Goal: Task Accomplishment & Management: Use online tool/utility

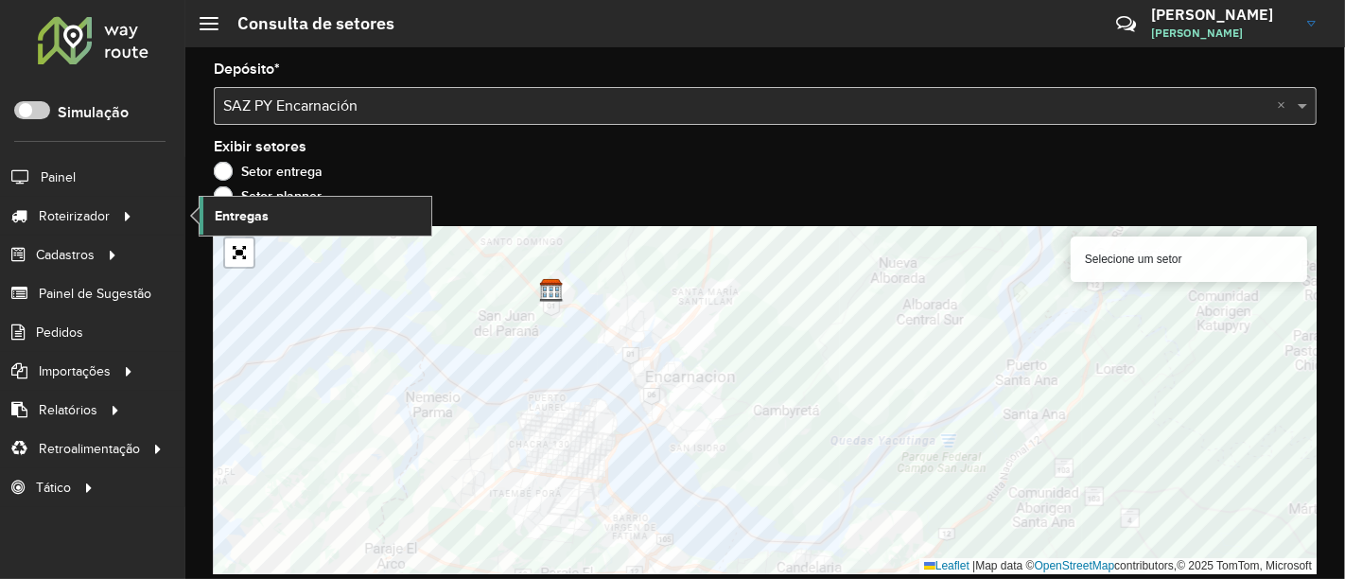
click at [227, 219] on span "Entregas" at bounding box center [242, 216] width 54 height 20
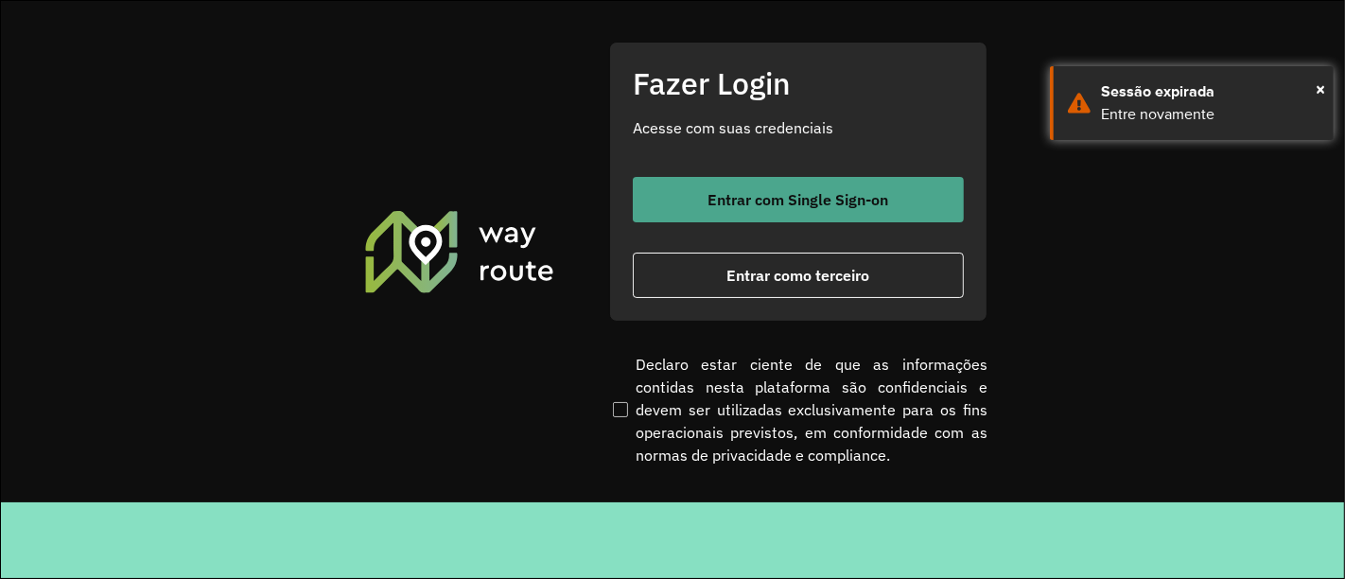
click at [816, 200] on span "Entrar com Single Sign-on" at bounding box center [798, 199] width 181 height 15
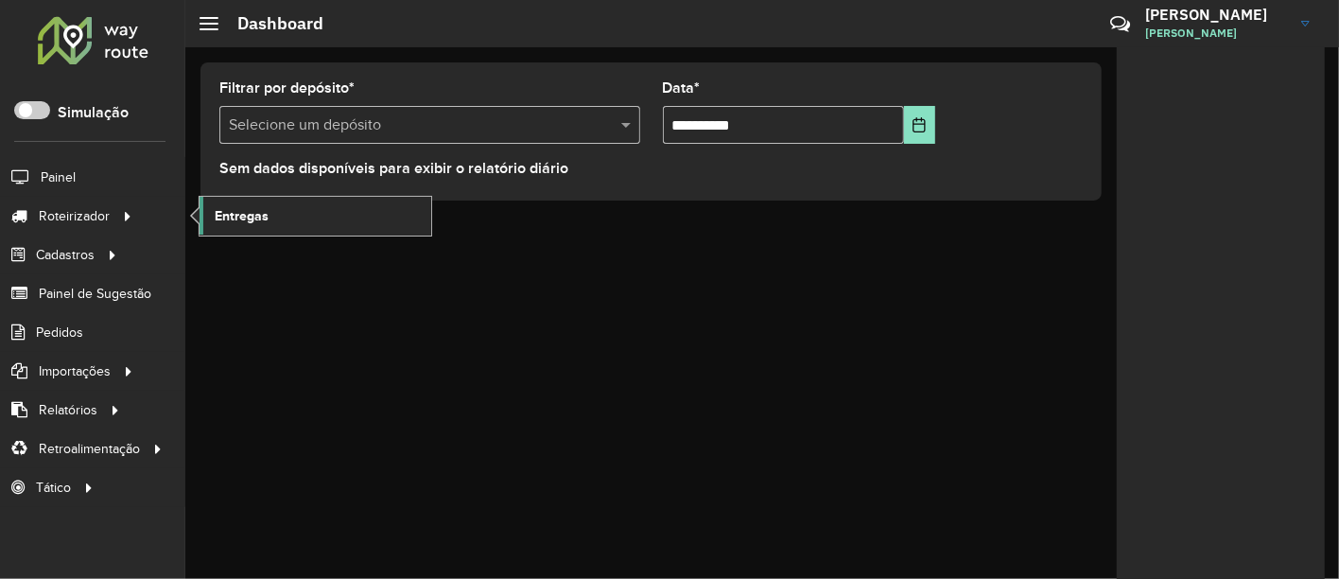
click at [226, 209] on span "Entregas" at bounding box center [242, 216] width 54 height 20
click at [779, 431] on div "**********" at bounding box center [762, 312] width 1154 height 531
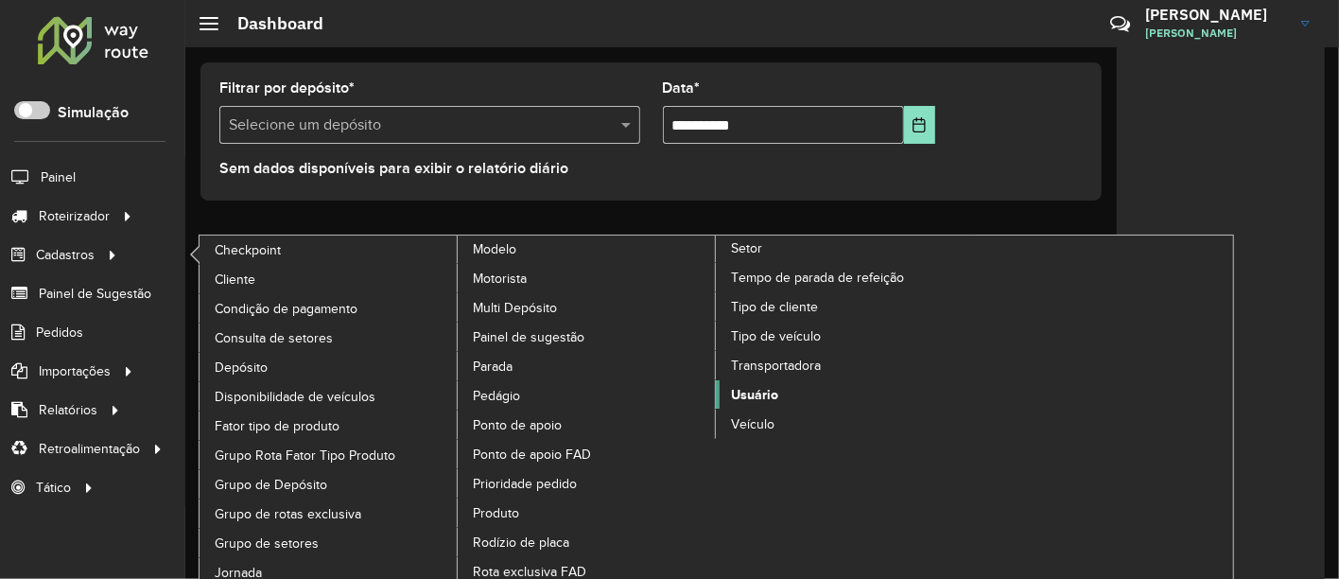
click at [776, 385] on span "Usuário" at bounding box center [754, 395] width 47 height 20
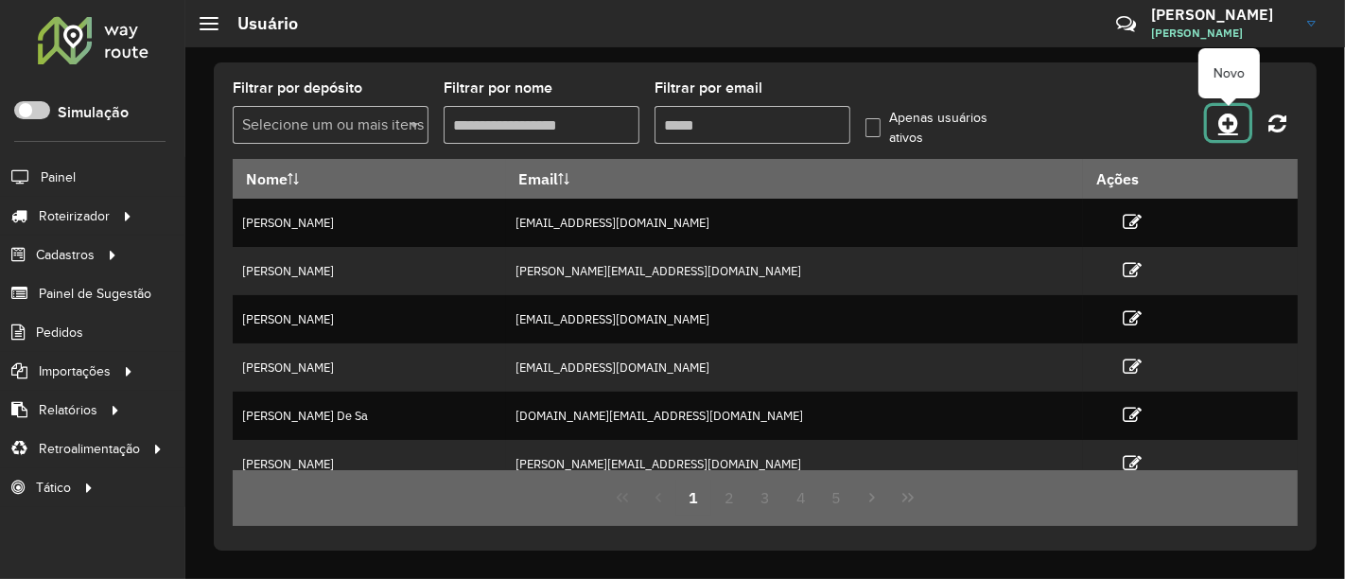
click at [1226, 118] on icon at bounding box center [1228, 123] width 20 height 23
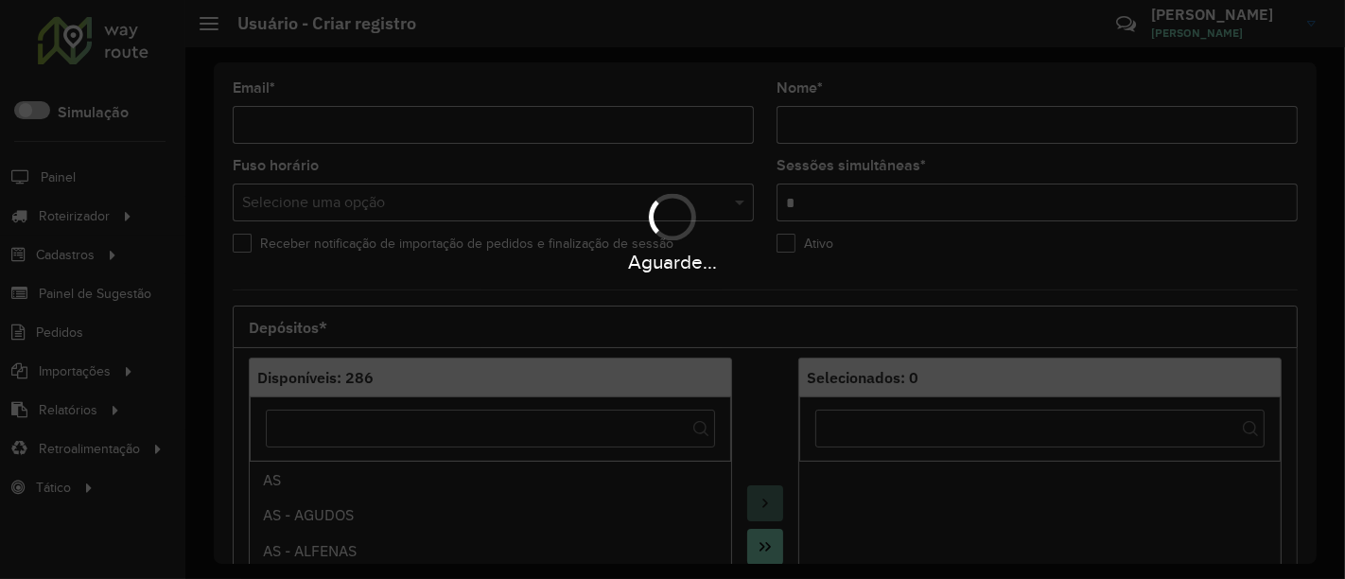
click at [544, 125] on div "Aguarde..." at bounding box center [672, 289] width 1345 height 579
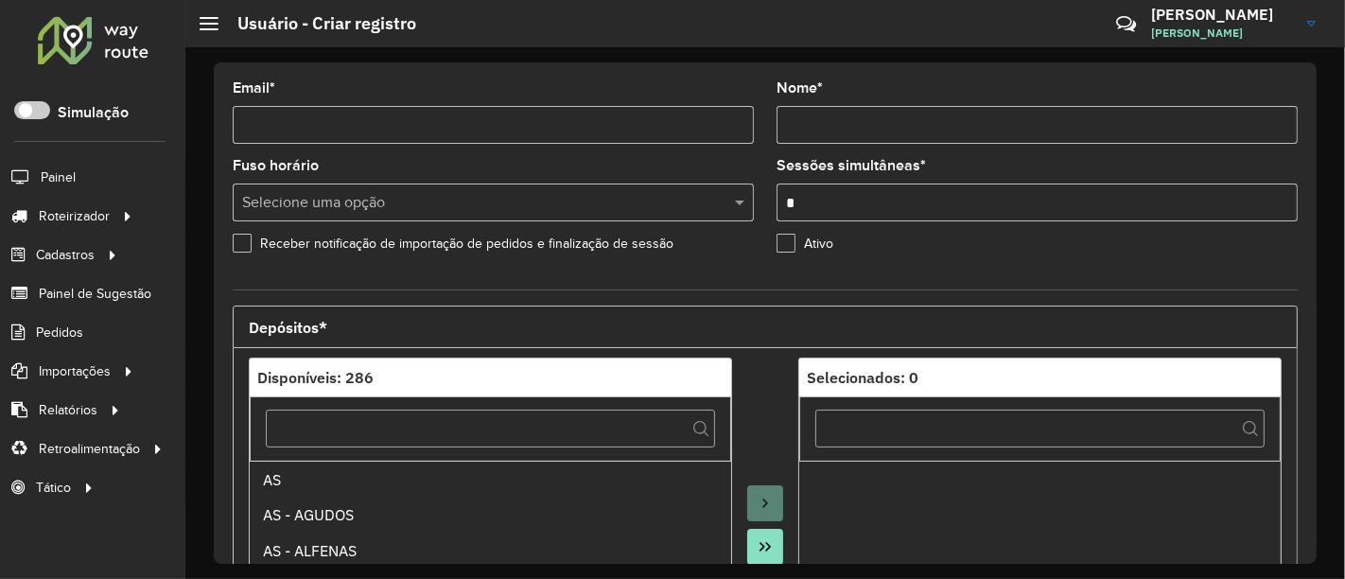
click at [544, 125] on input "Email *" at bounding box center [493, 125] width 521 height 38
paste input "**********"
click at [655, 163] on hb-app "Aguarde... Pop-up bloqueado! Seu navegador bloqueou automáticamente a abertura …" at bounding box center [672, 289] width 1345 height 579
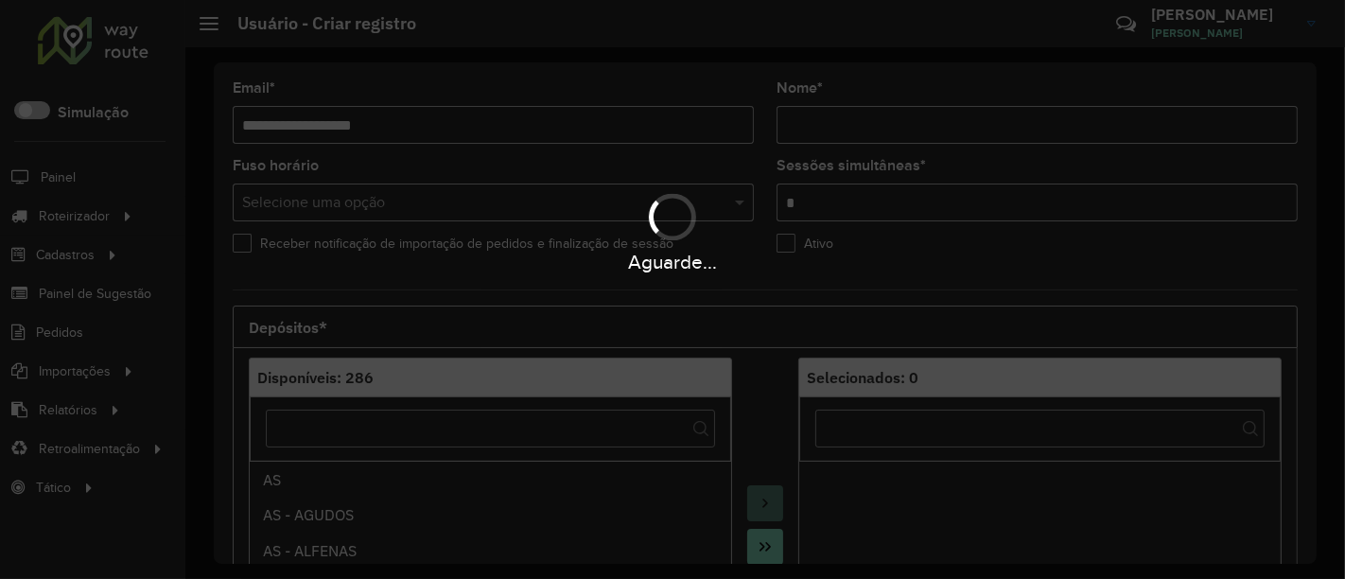
type input "**********"
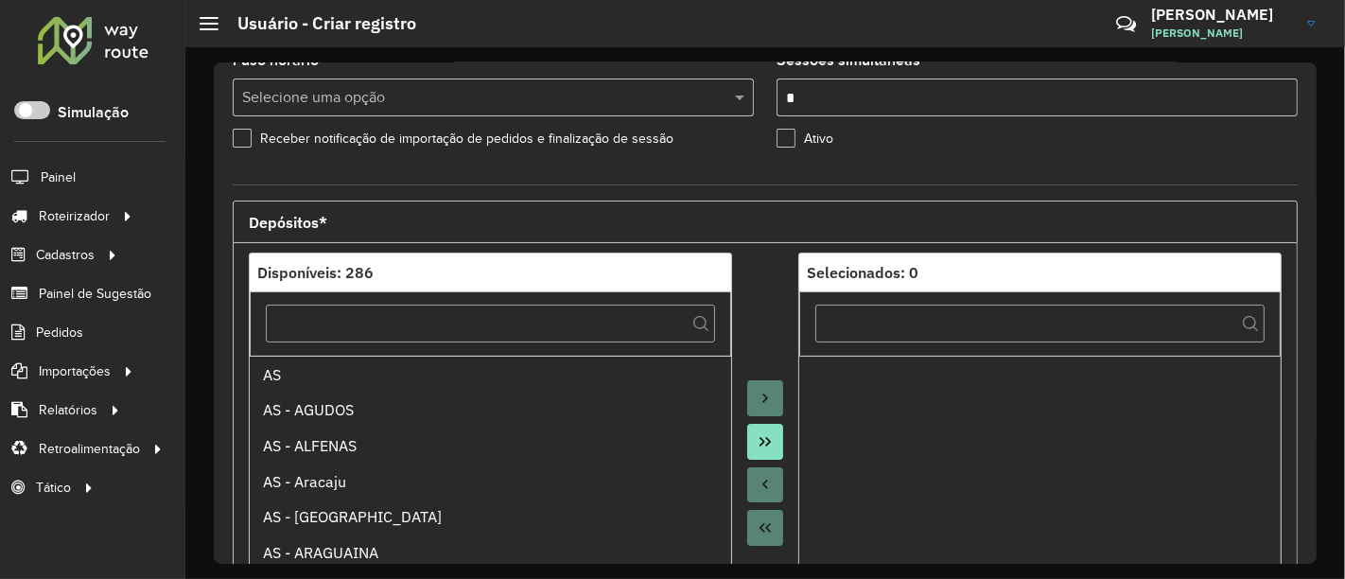
scroll to position [210, 0]
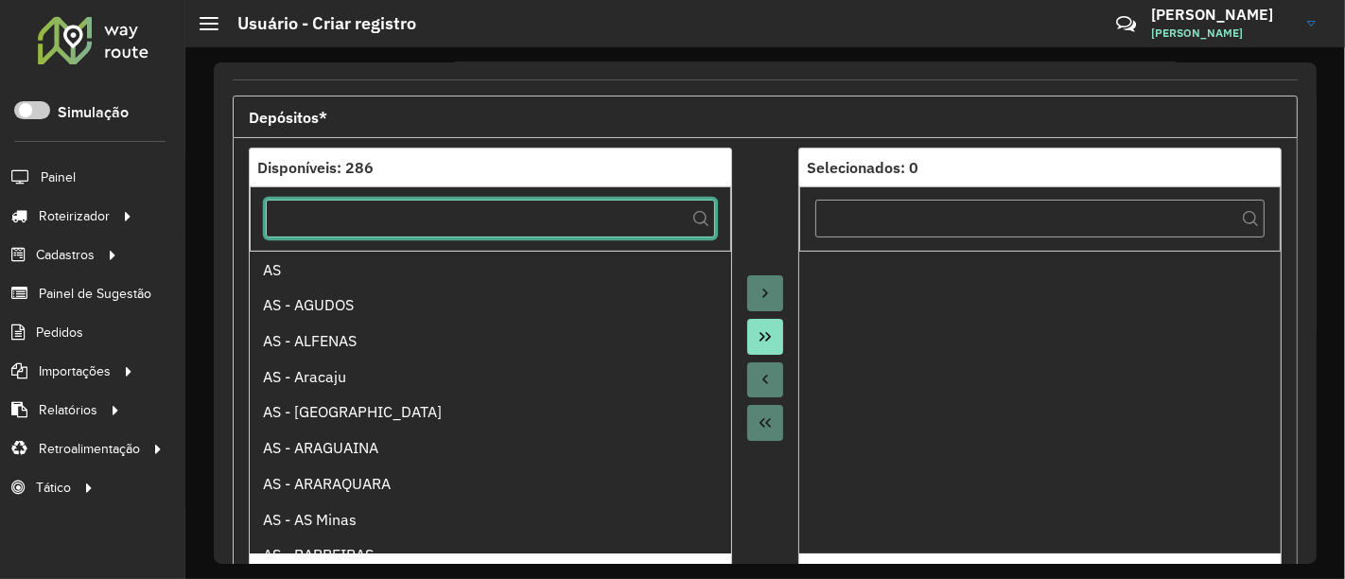
click at [654, 209] on input "text" at bounding box center [490, 219] width 449 height 38
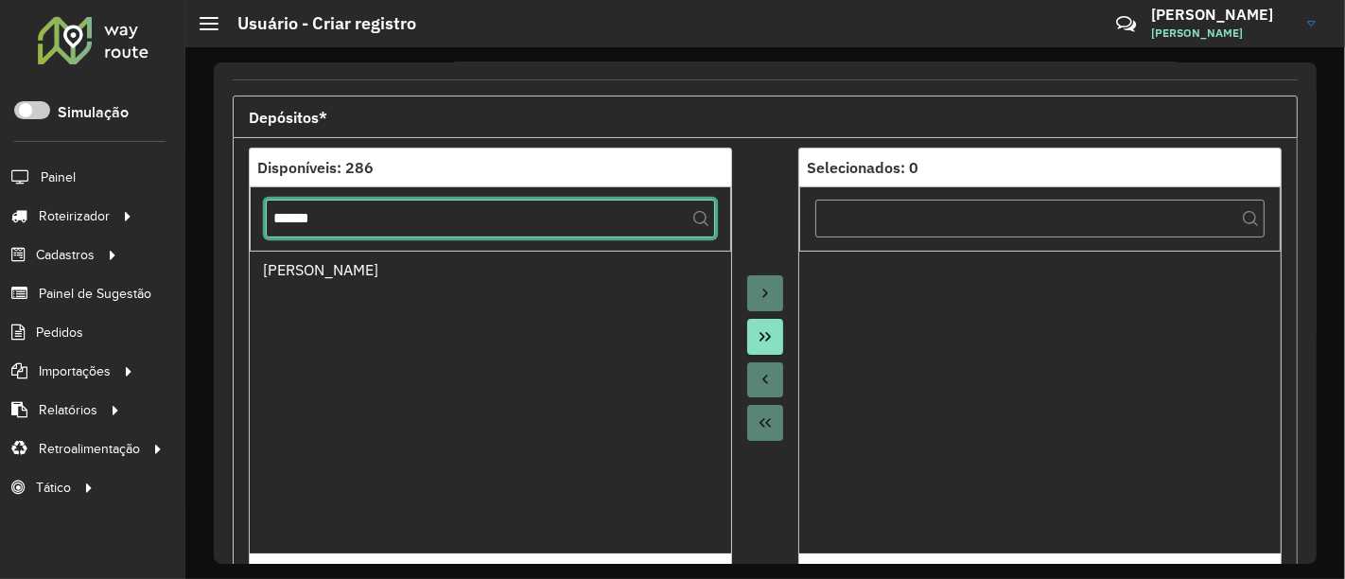
type input "******"
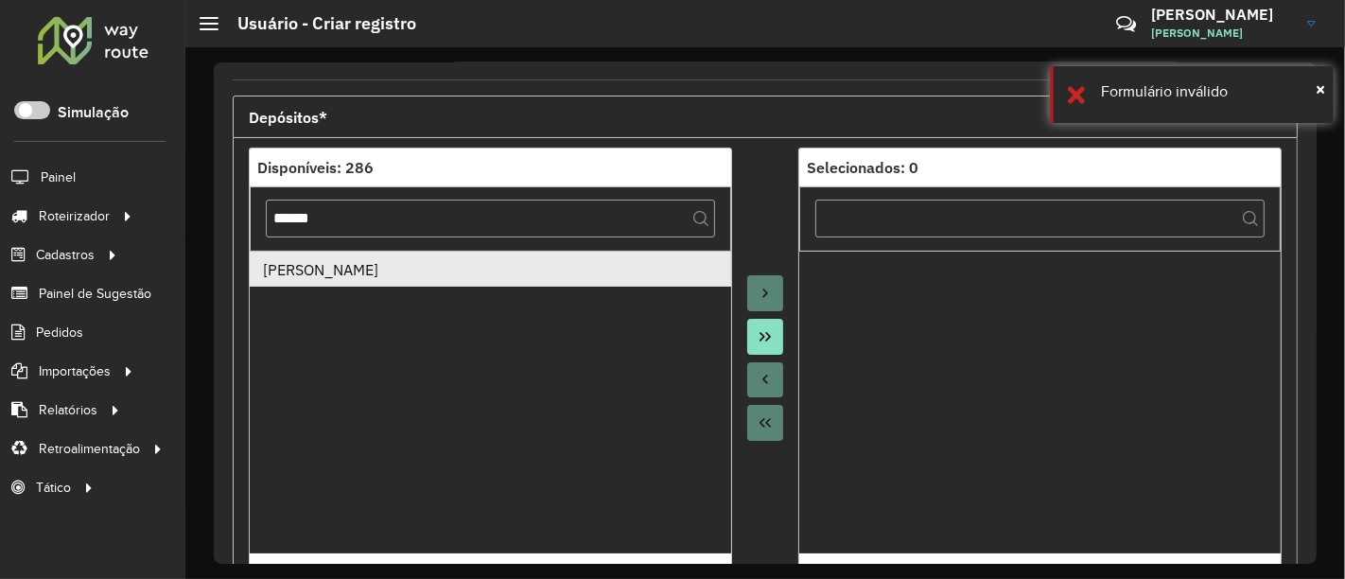
click at [664, 260] on div "SAZ BO Montero" at bounding box center [491, 269] width 456 height 23
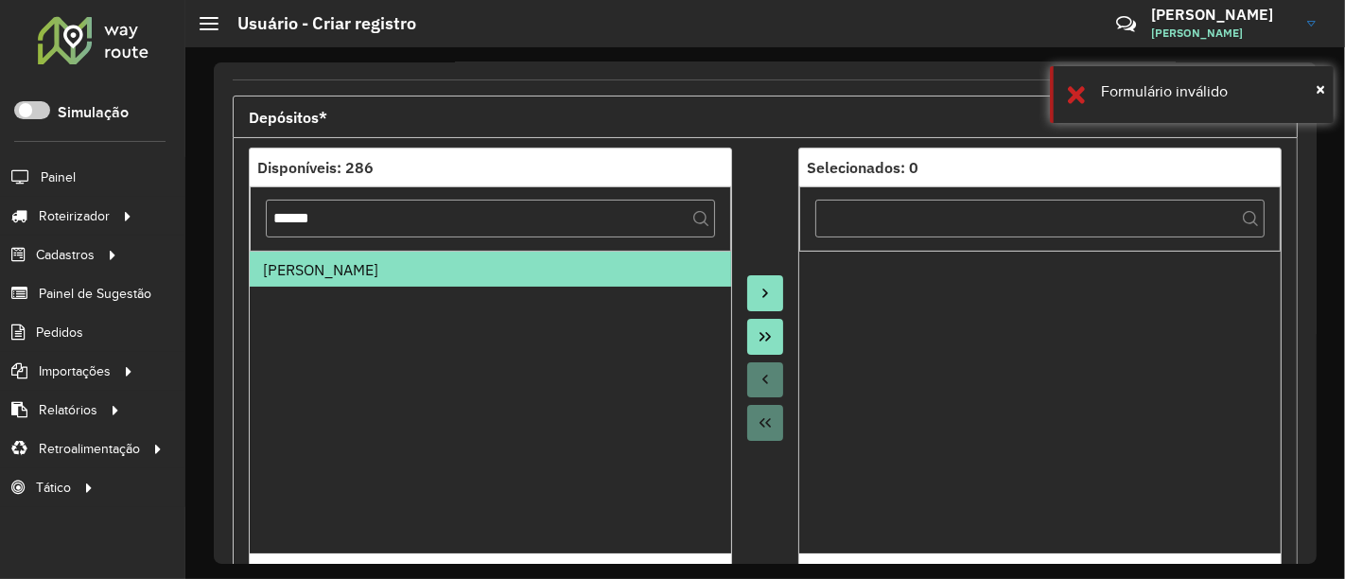
click at [747, 295] on button "Move to Target" at bounding box center [765, 293] width 36 height 36
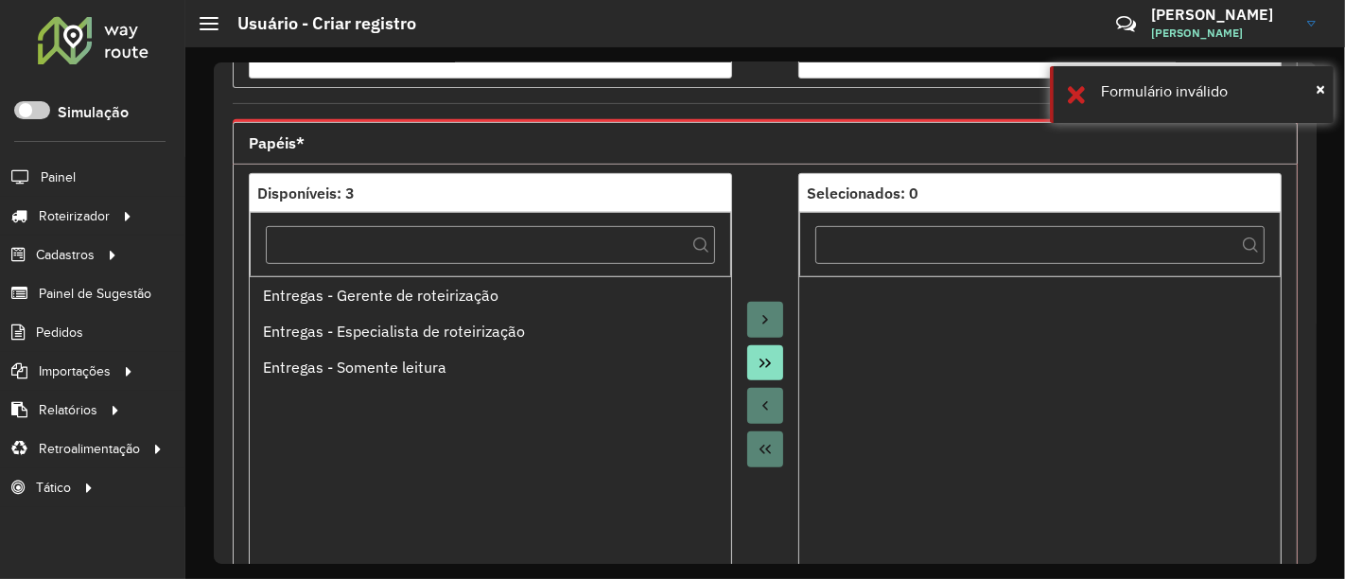
scroll to position [735, 0]
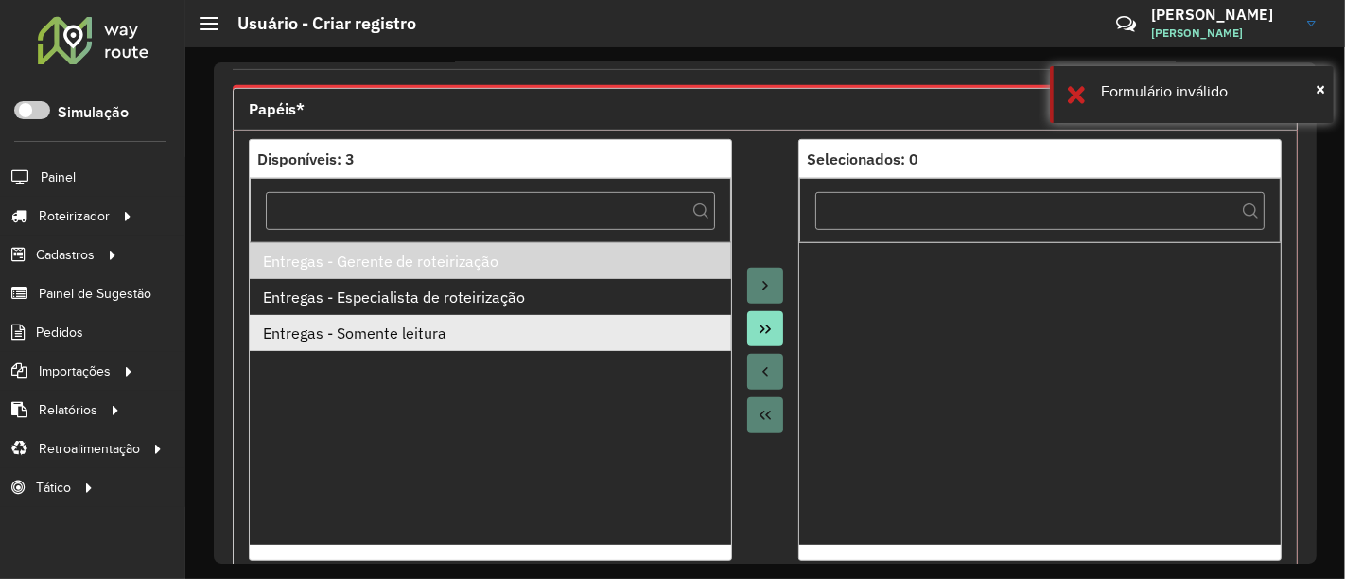
click at [400, 330] on div "Entregas - Somente leitura" at bounding box center [491, 332] width 456 height 23
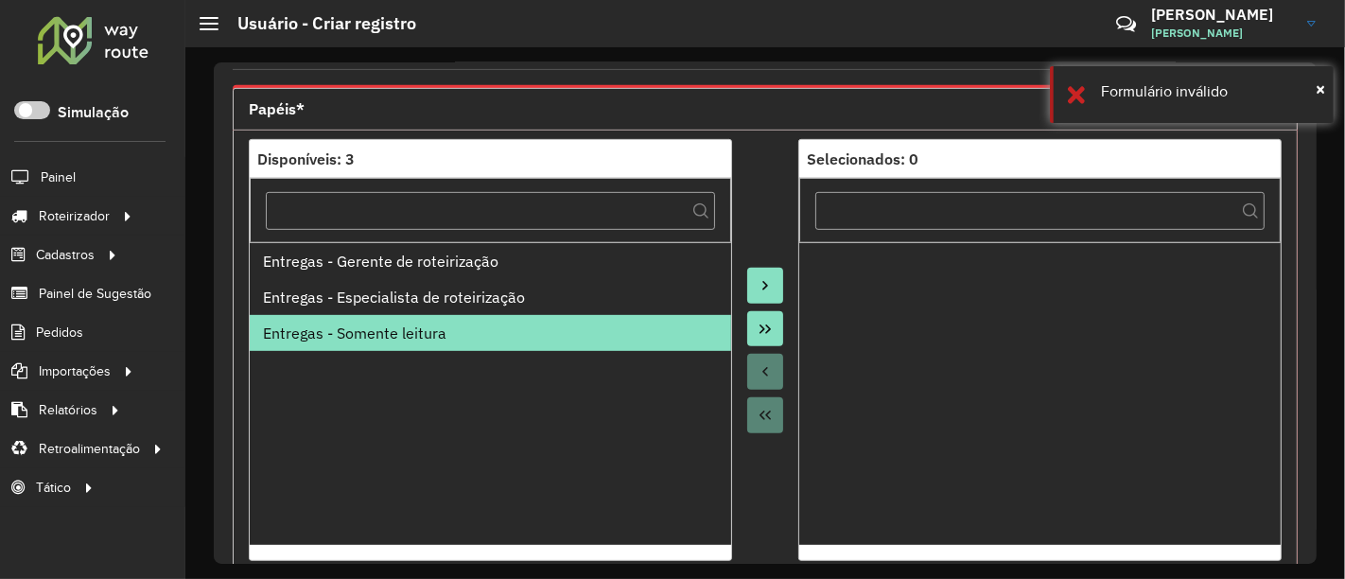
click at [739, 281] on div at bounding box center [765, 350] width 66 height 422
click at [757, 282] on icon "Move to Target" at bounding box center [764, 285] width 15 height 15
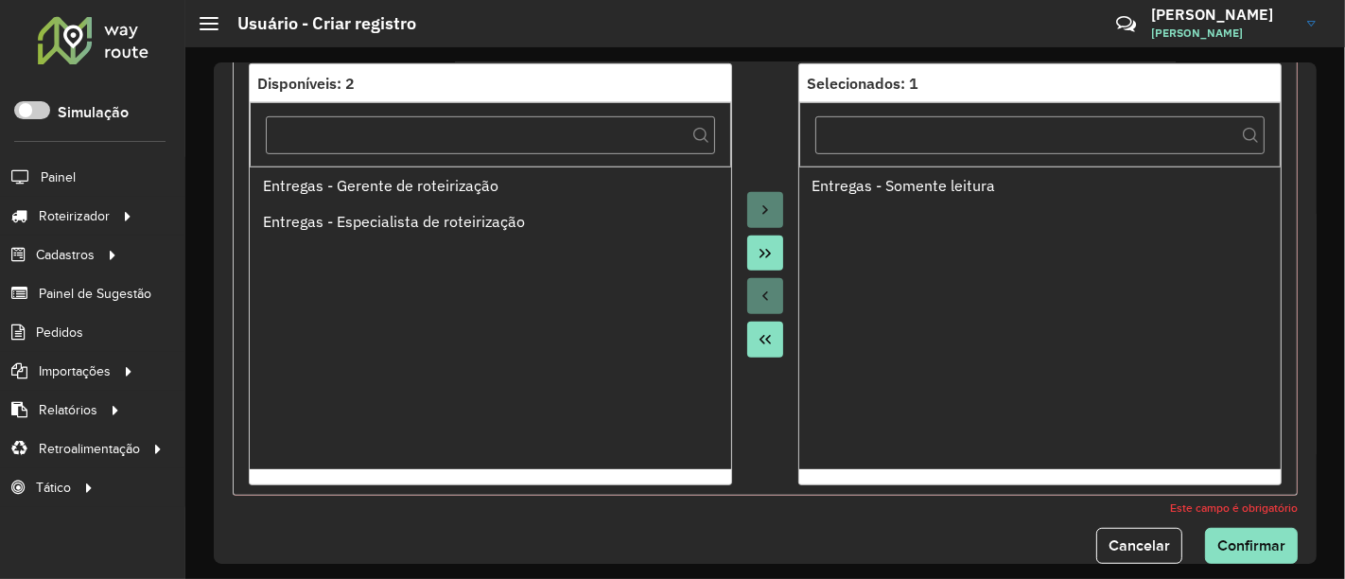
scroll to position [838, 0]
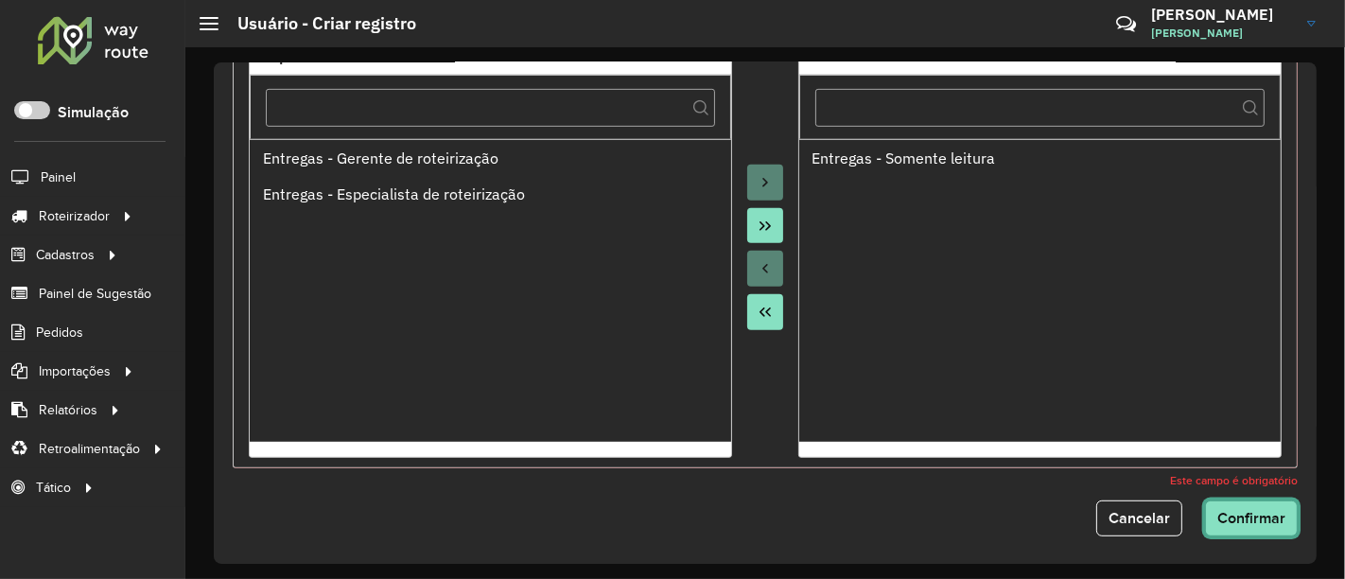
click at [1288, 523] on button "Confirmar" at bounding box center [1251, 518] width 93 height 36
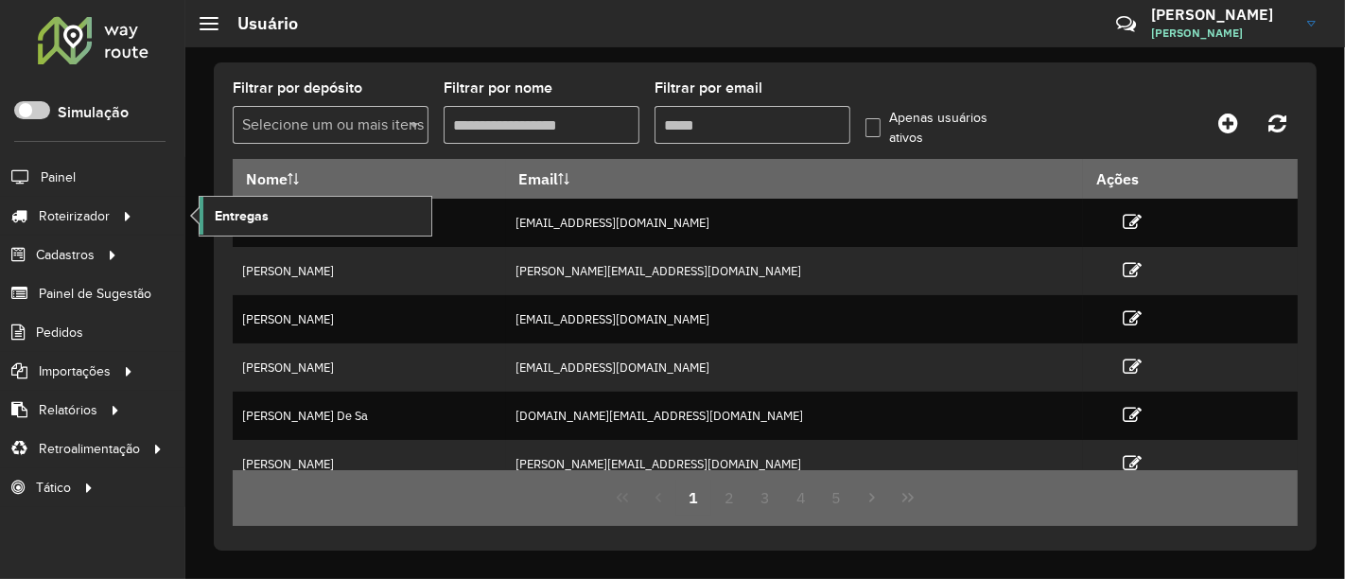
click at [328, 221] on link "Entregas" at bounding box center [316, 216] width 232 height 38
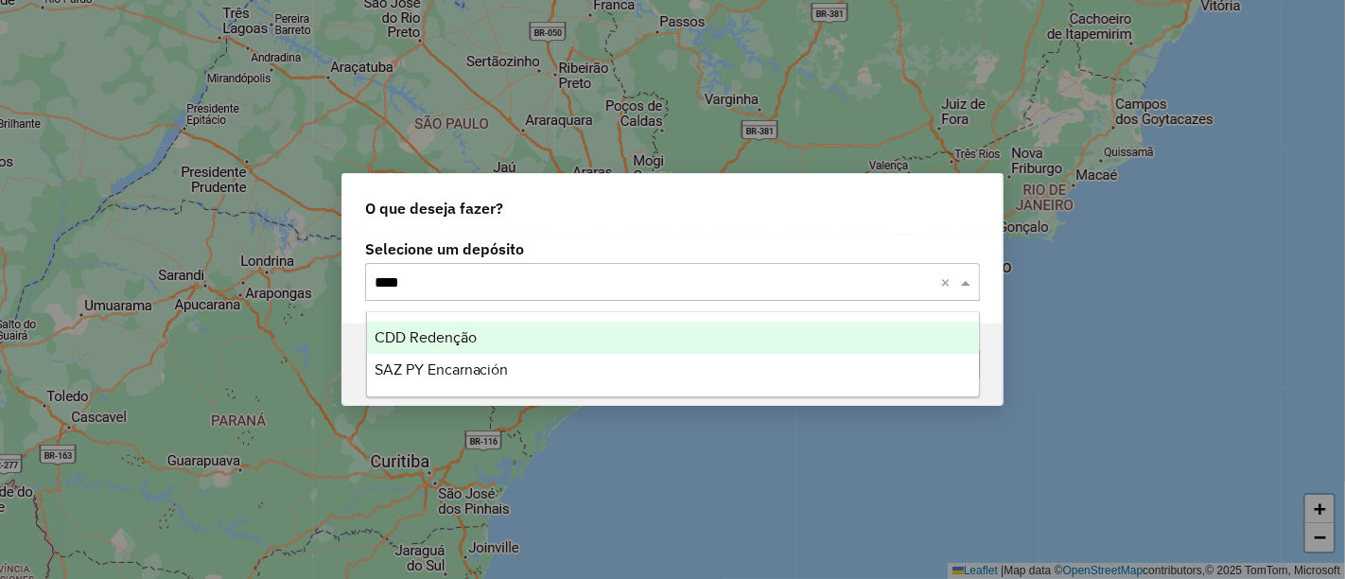
type input "*****"
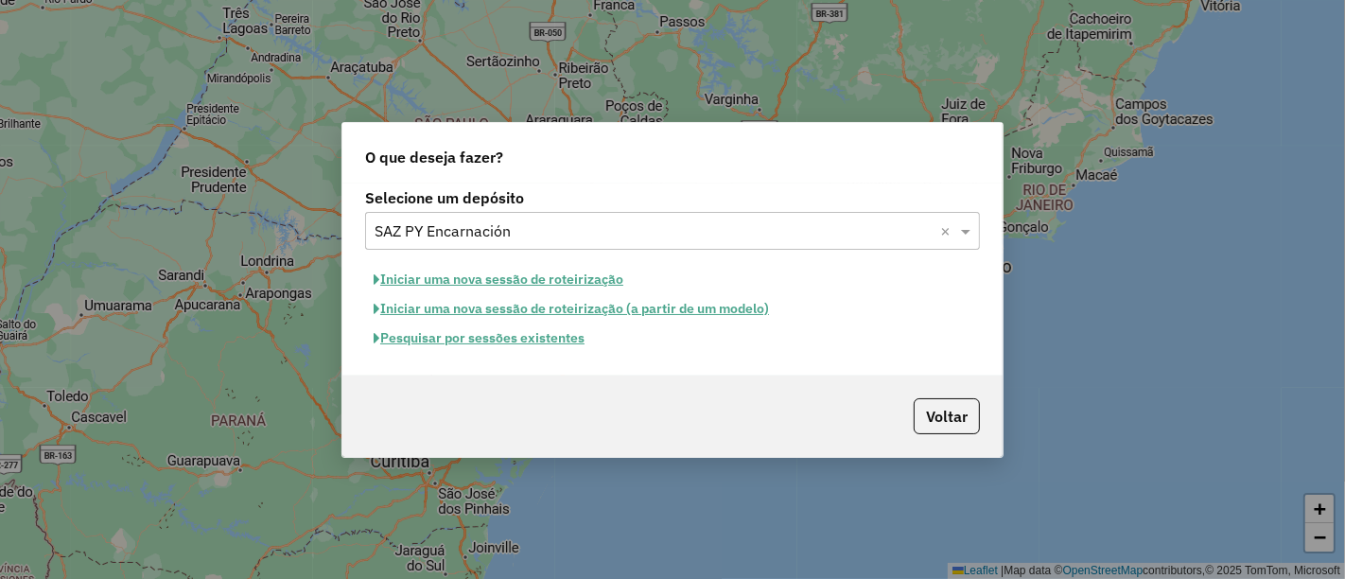
click at [488, 335] on button "Pesquisar por sessões existentes" at bounding box center [479, 337] width 228 height 29
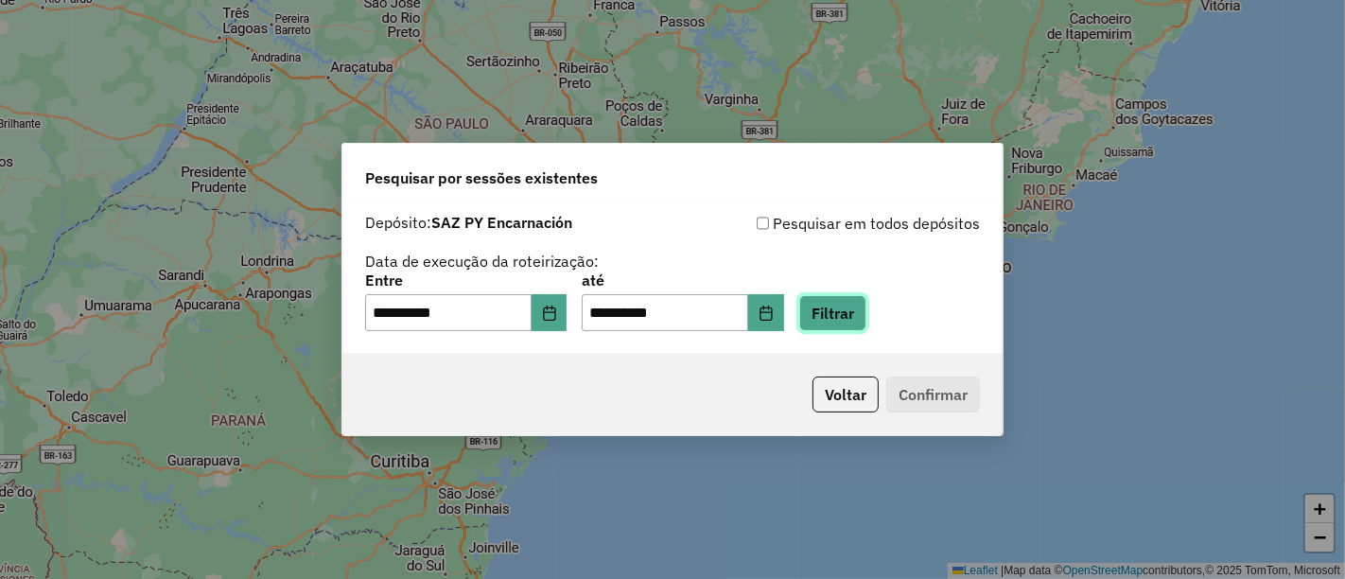
click at [861, 314] on button "Filtrar" at bounding box center [832, 313] width 67 height 36
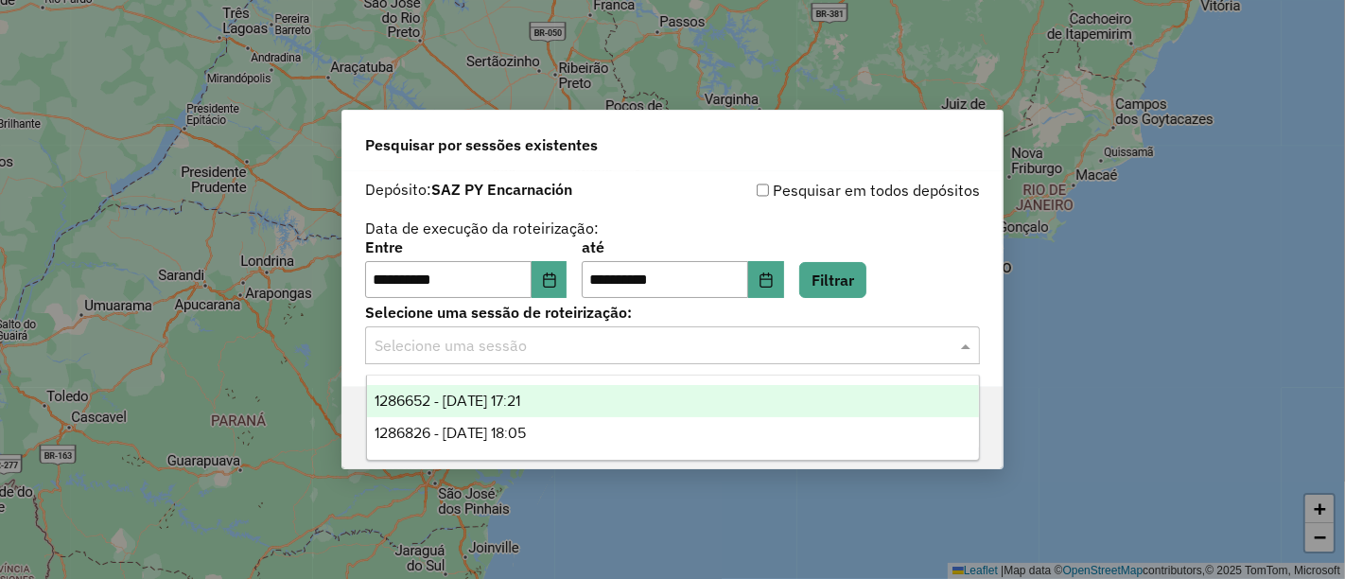
click at [632, 355] on input "text" at bounding box center [653, 346] width 558 height 23
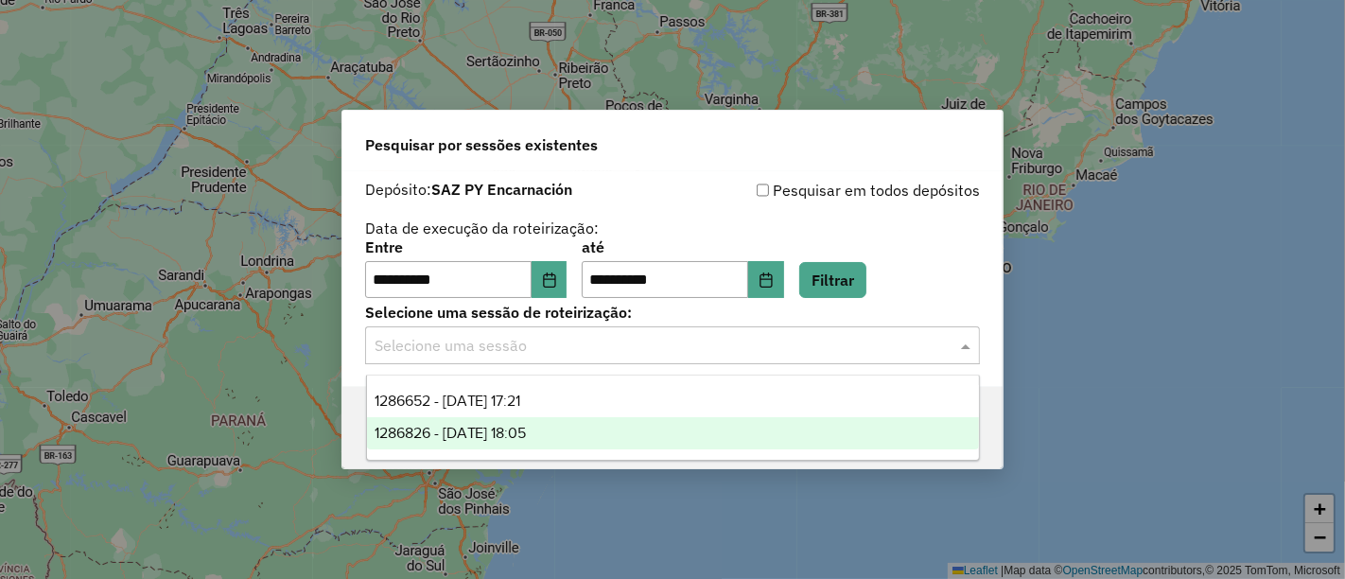
click at [527, 431] on span "1286826 - 02/10/2025 18:05" at bounding box center [450, 433] width 152 height 16
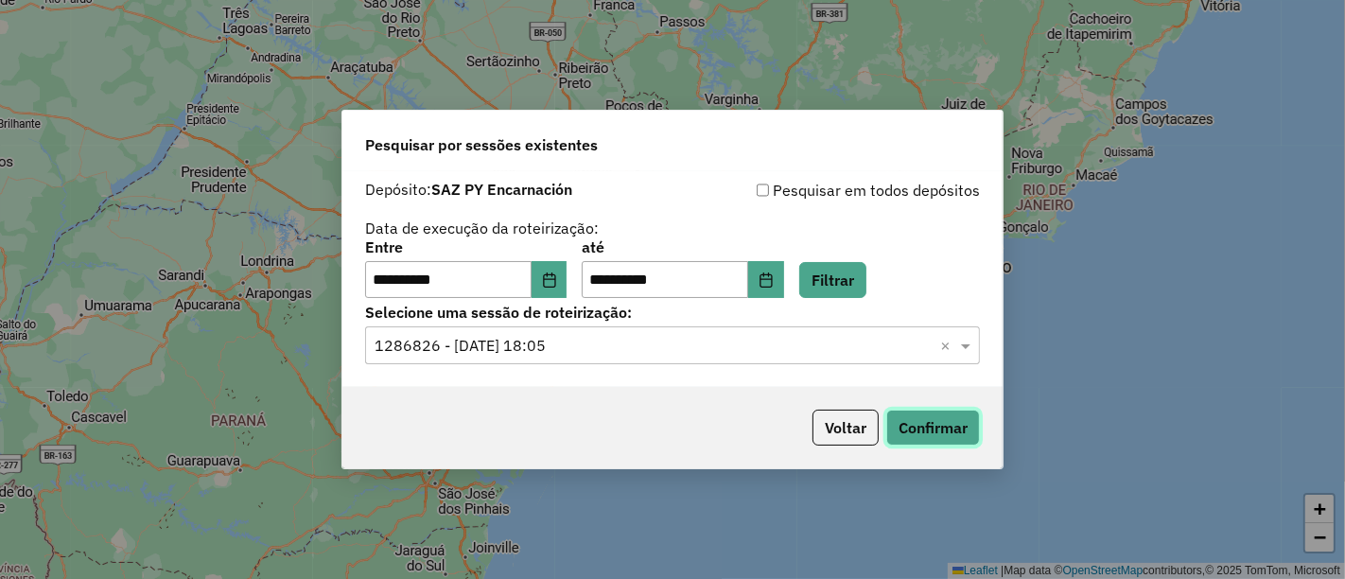
click at [910, 432] on button "Confirmar" at bounding box center [933, 427] width 94 height 36
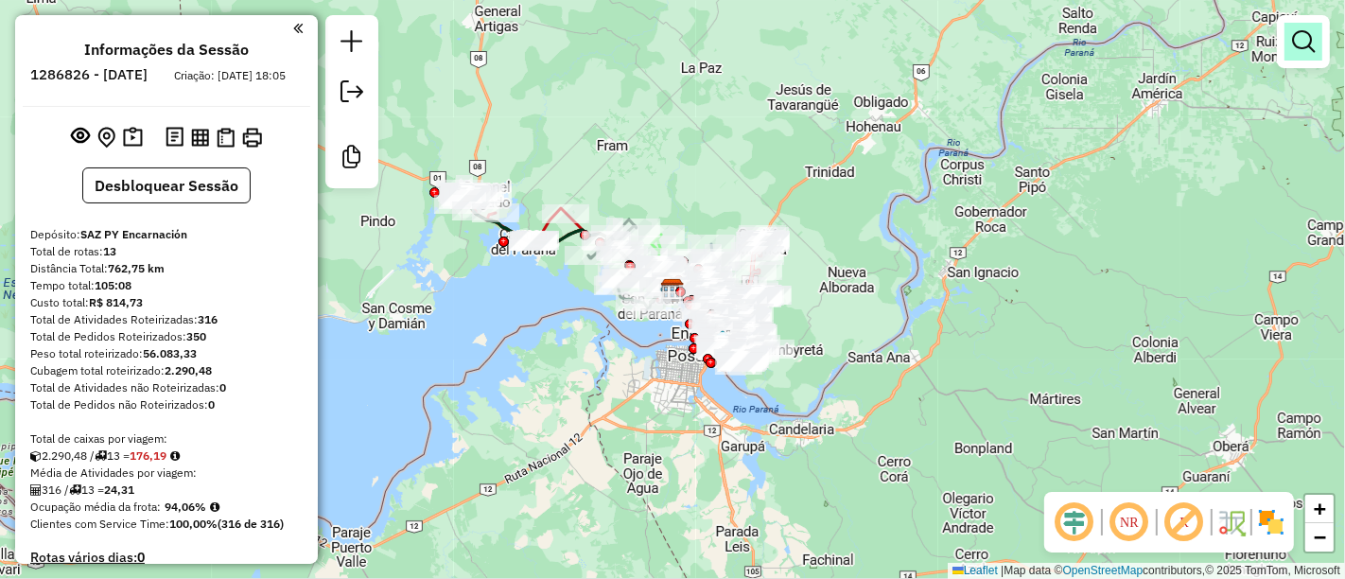
click at [1288, 47] on link at bounding box center [1303, 42] width 38 height 38
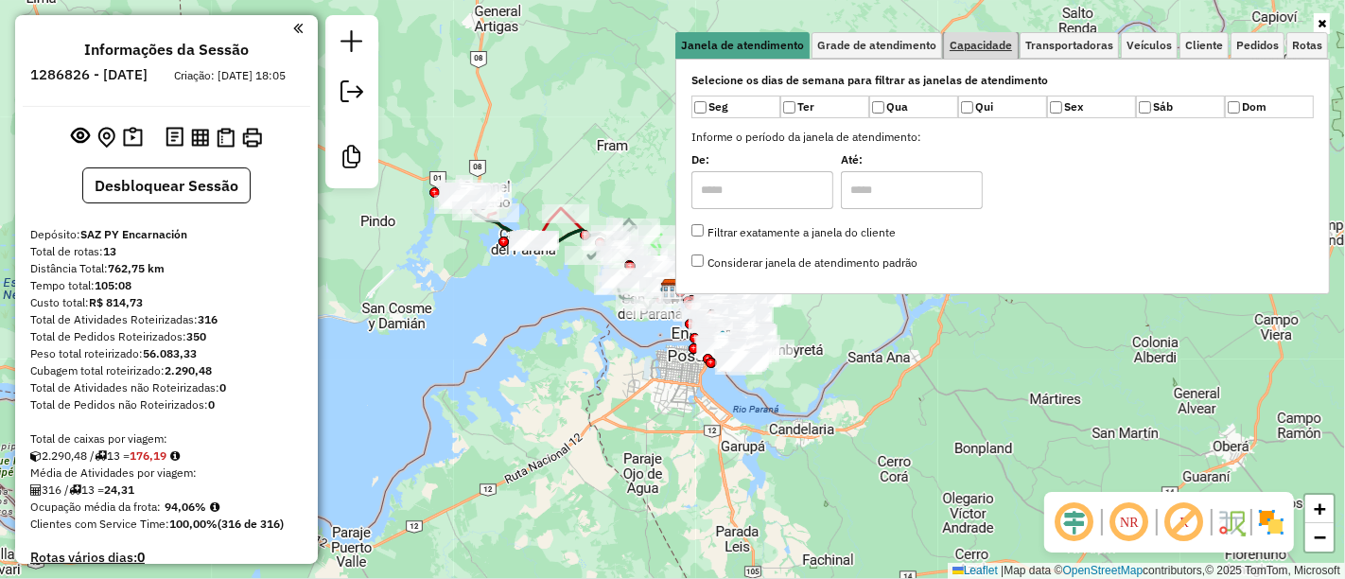
click at [997, 46] on span "Capacidade" at bounding box center [980, 45] width 62 height 11
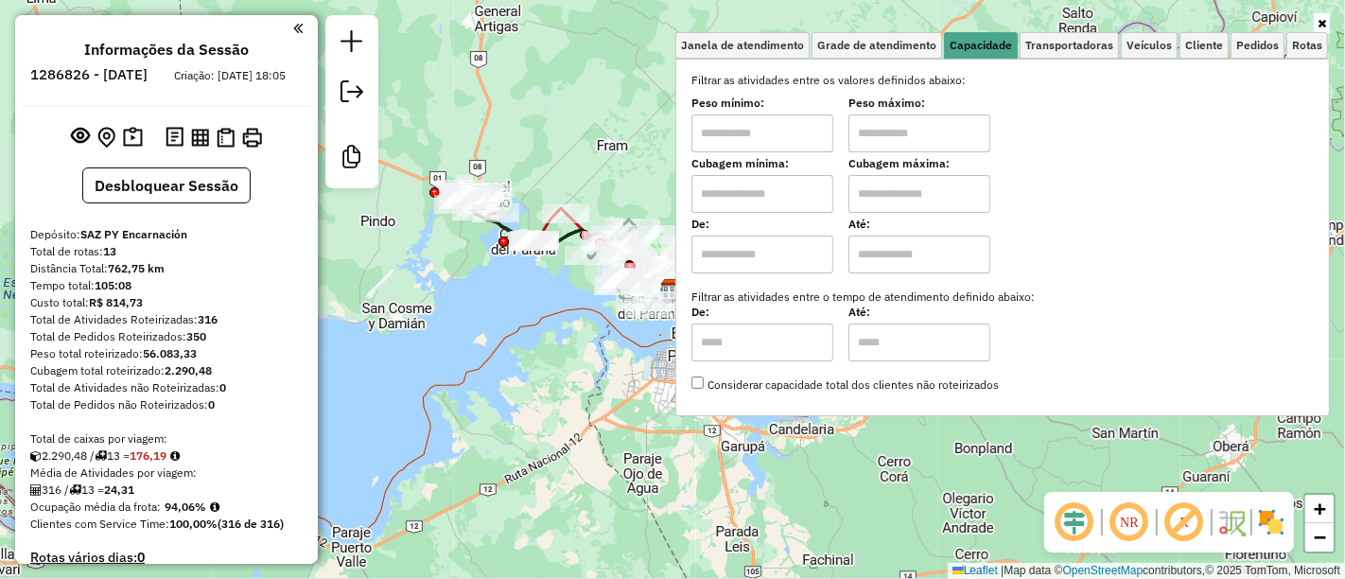
click at [557, 401] on div "Janela de atendimento Grade de atendimento Capacidade Transportadoras Veículos …" at bounding box center [672, 289] width 1345 height 579
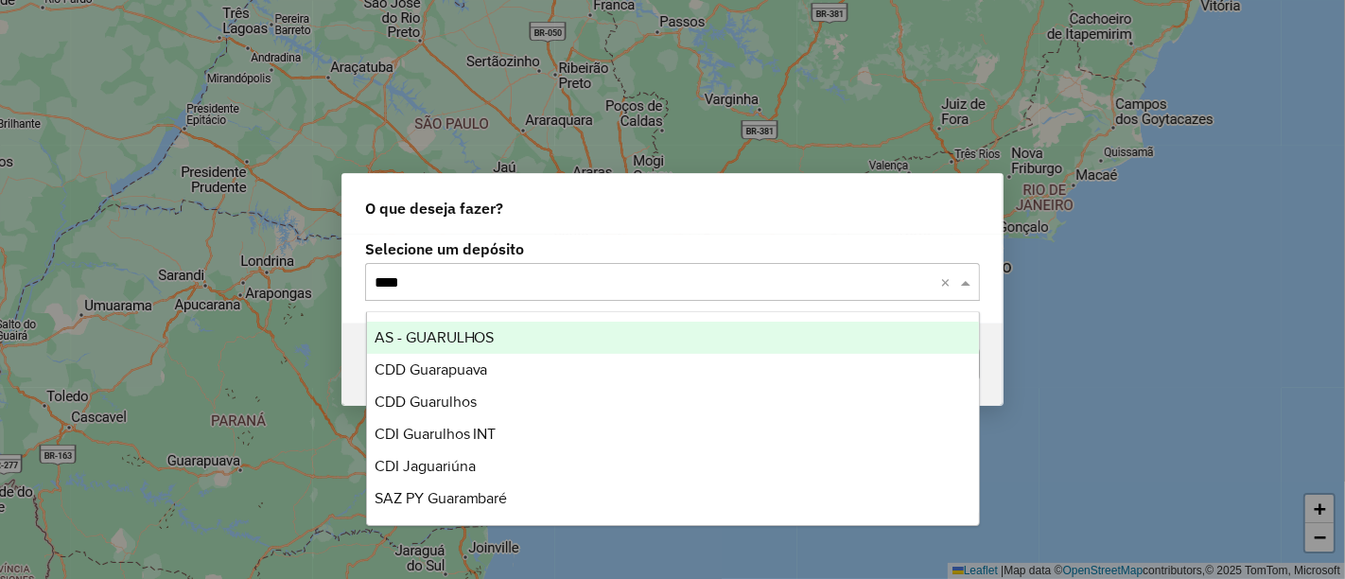
type input "*****"
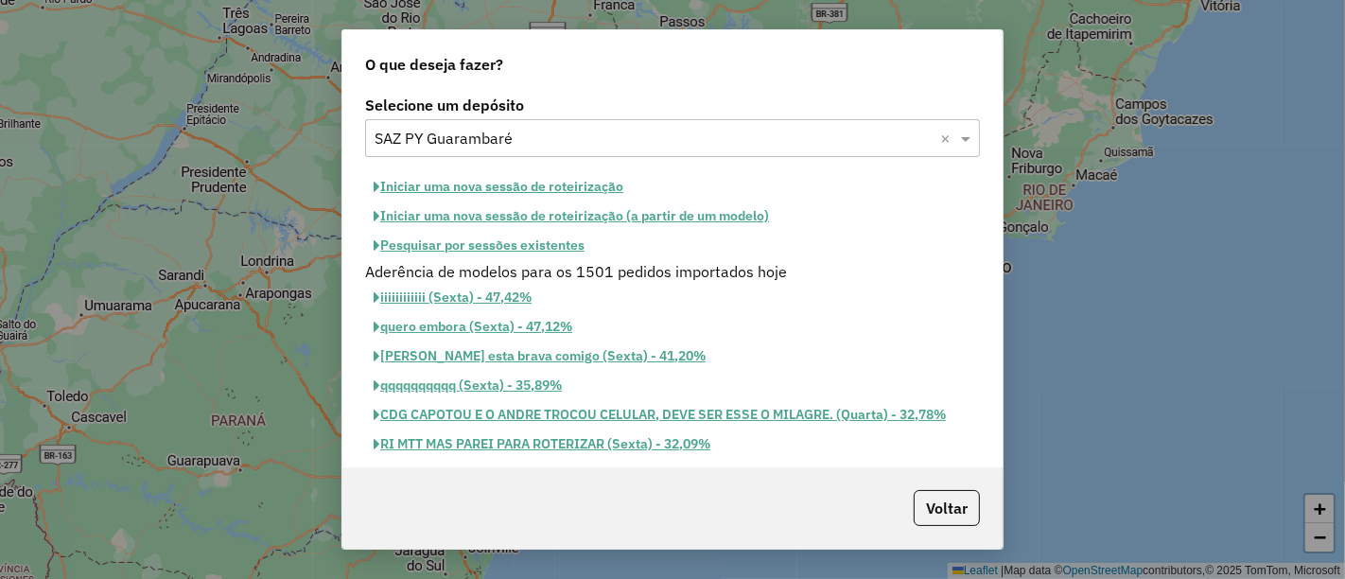
click at [566, 260] on div "Aderência de modelos para os 1501 pedidos importados hoje" at bounding box center [672, 271] width 637 height 23
click at [566, 257] on button "Pesquisar por sessões existentes" at bounding box center [479, 245] width 228 height 29
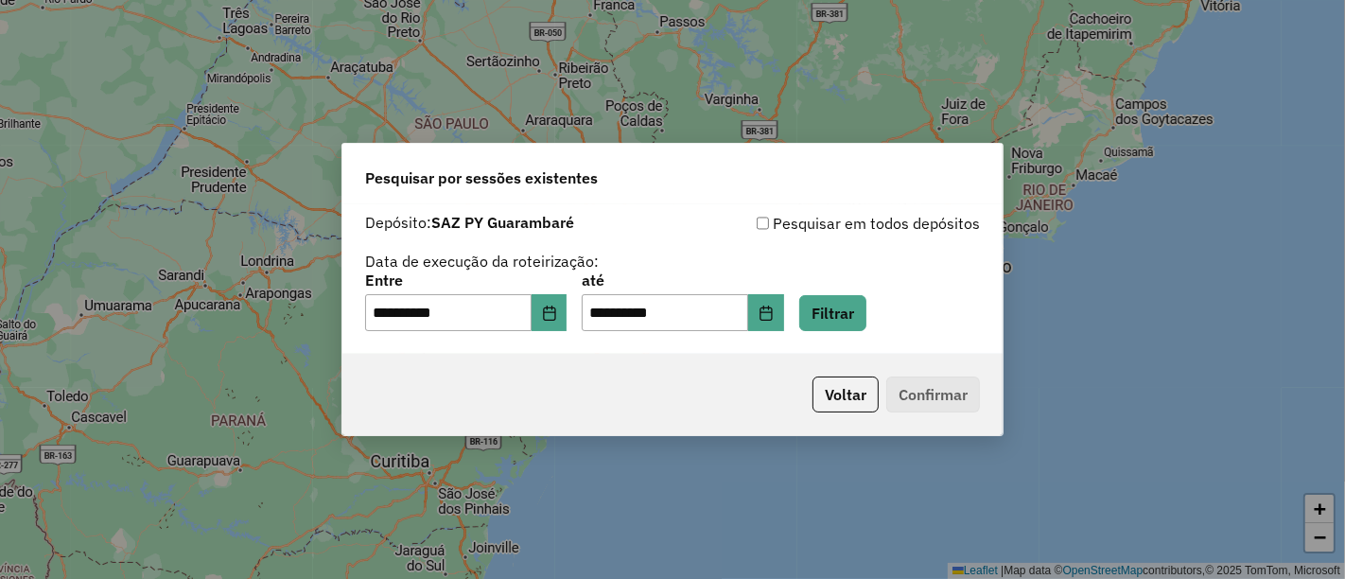
click at [569, 251] on label "Data de execução da roteirização:" at bounding box center [482, 261] width 234 height 23
click at [773, 305] on icon "Choose Date" at bounding box center [765, 312] width 15 height 15
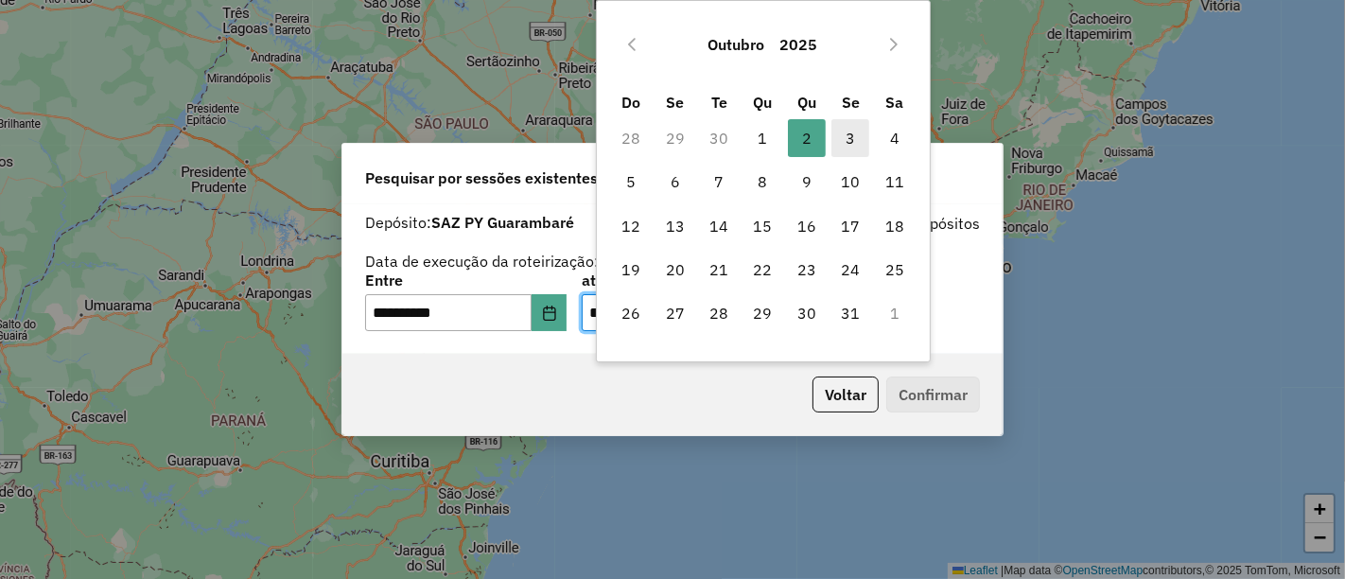
click at [864, 142] on span "3" at bounding box center [850, 138] width 38 height 38
type input "**********"
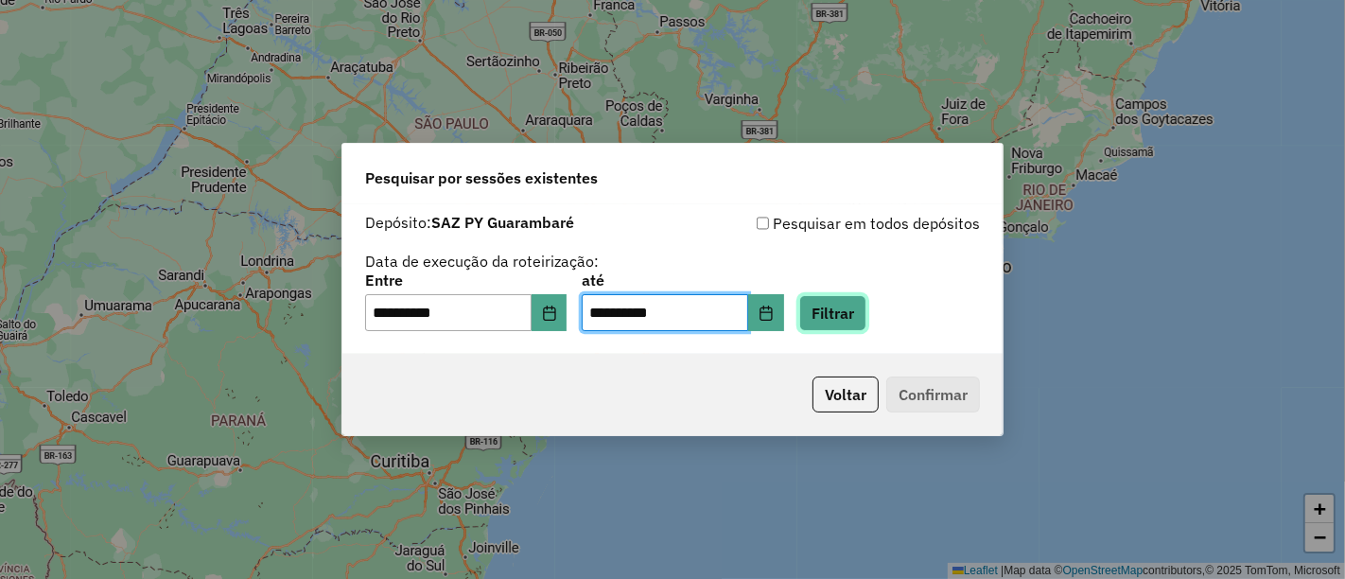
click at [866, 303] on button "Filtrar" at bounding box center [832, 313] width 67 height 36
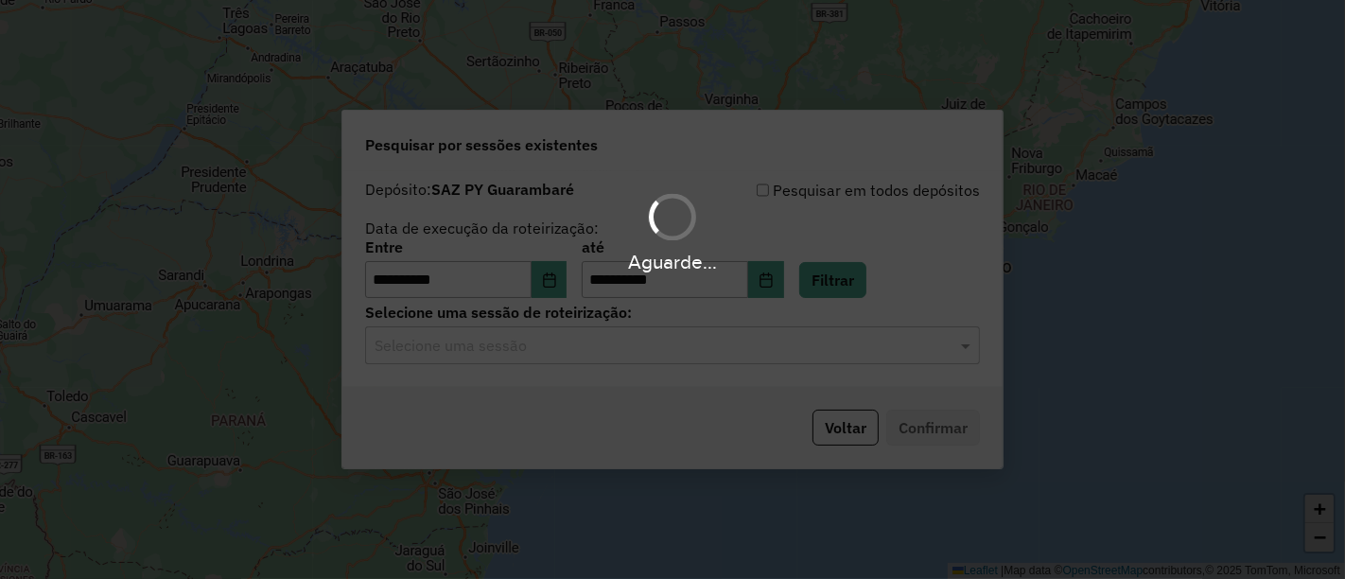
click at [550, 336] on input "text" at bounding box center [653, 346] width 558 height 23
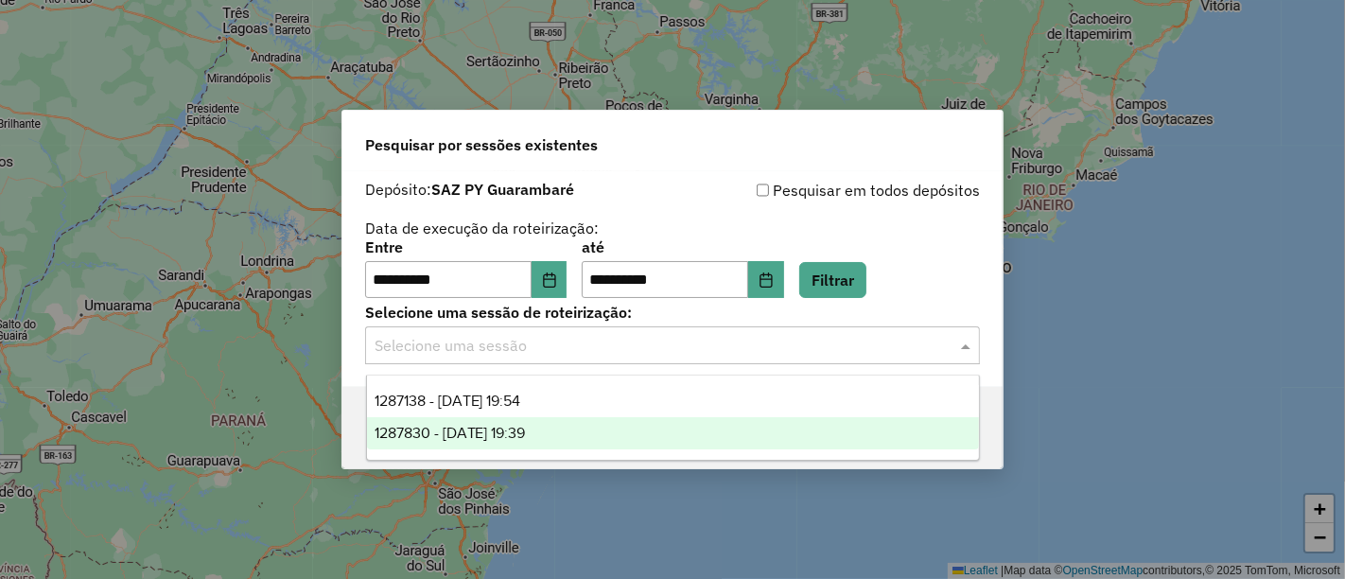
click at [526, 423] on div "1287830 - 03/10/2025 19:39" at bounding box center [673, 433] width 612 height 32
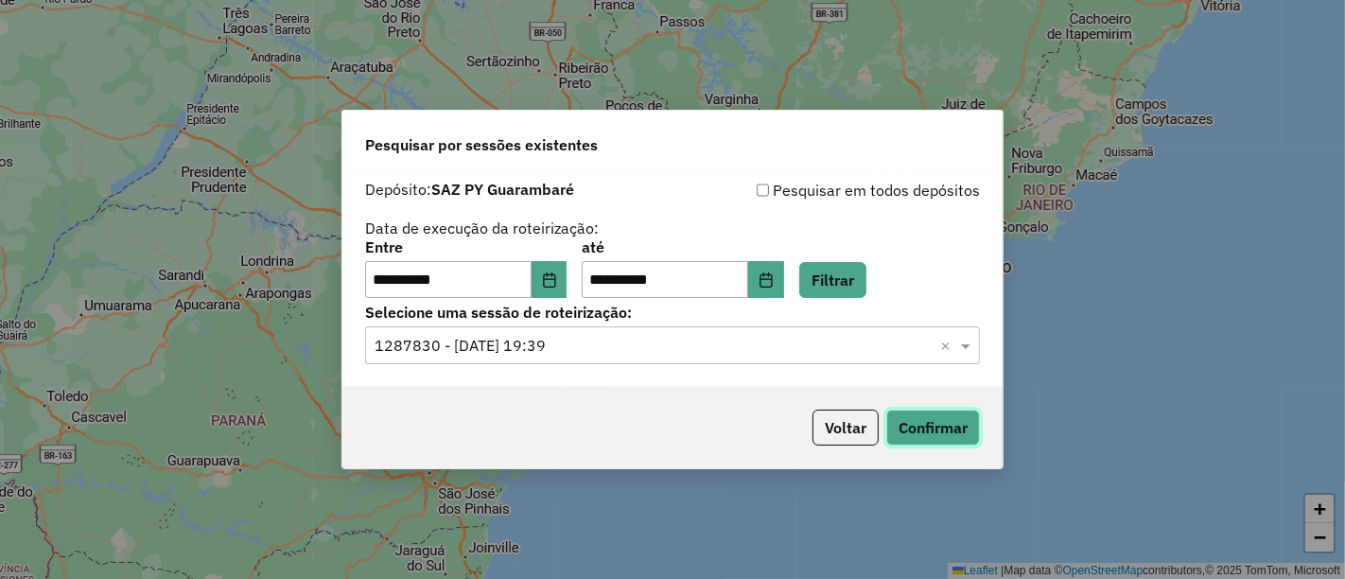
click at [921, 430] on button "Confirmar" at bounding box center [933, 427] width 94 height 36
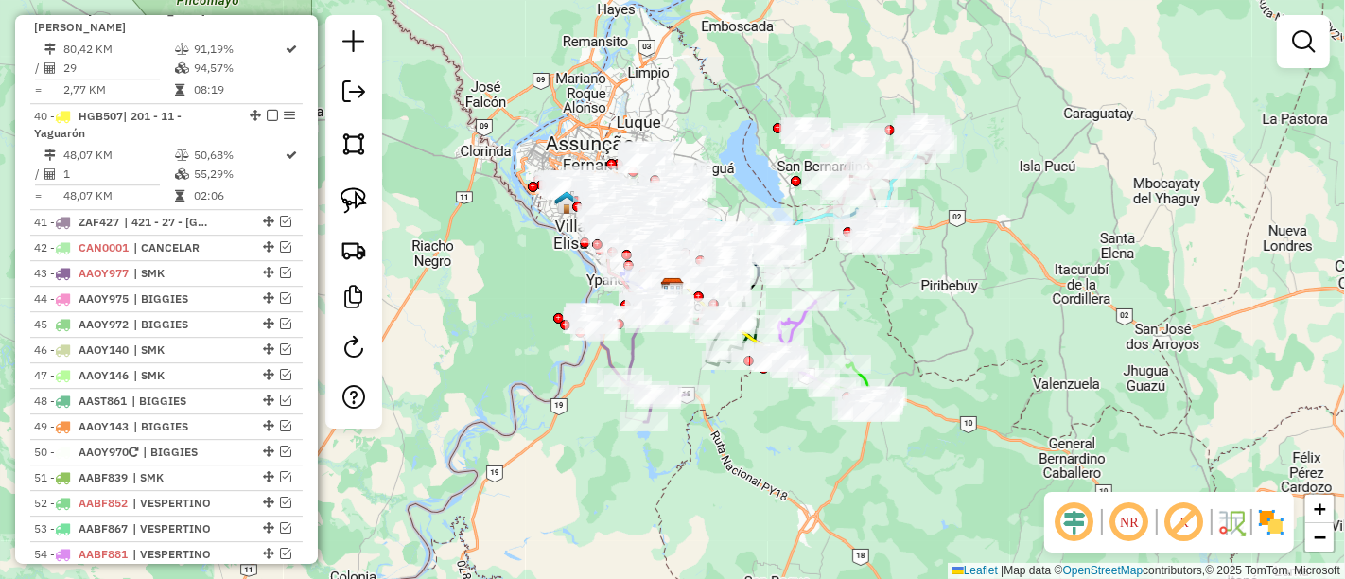
scroll to position [5147, 0]
